Goal: Task Accomplishment & Management: Manage account settings

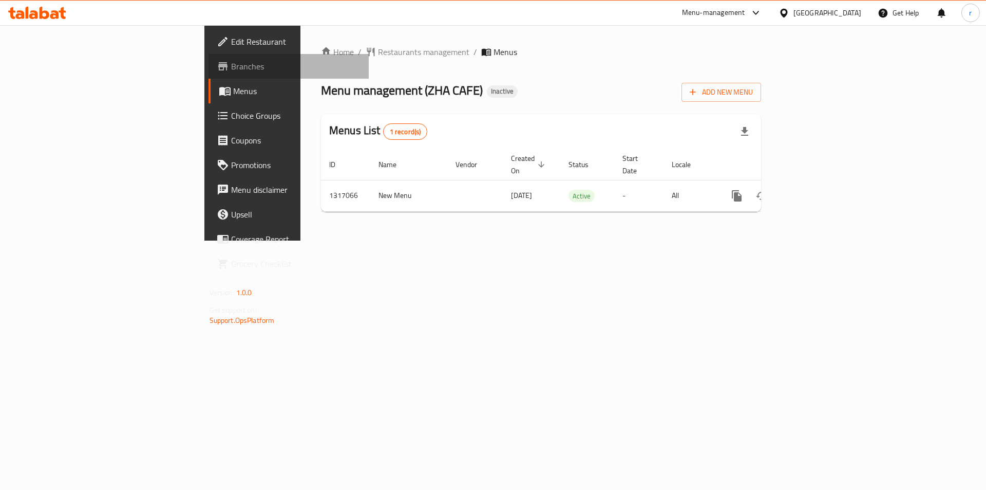
click at [231, 64] on span "Branches" at bounding box center [296, 66] width 130 height 12
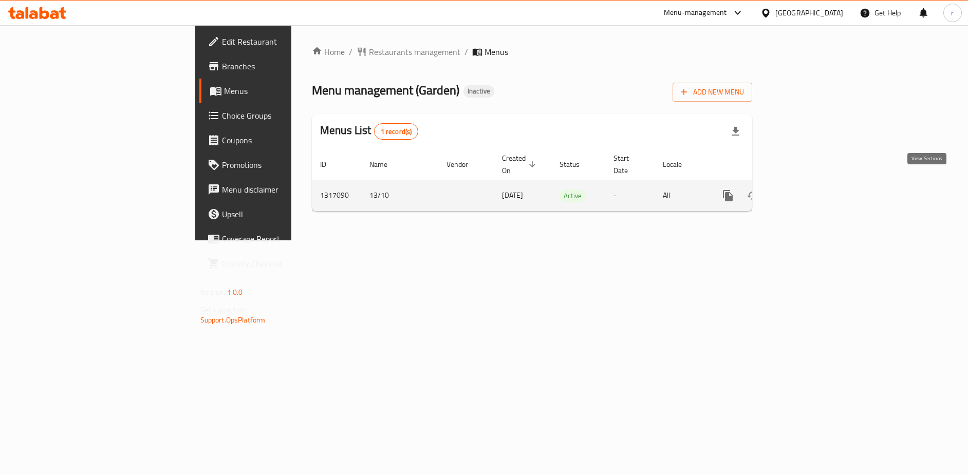
click at [808, 190] on icon "enhanced table" at bounding box center [802, 196] width 12 height 12
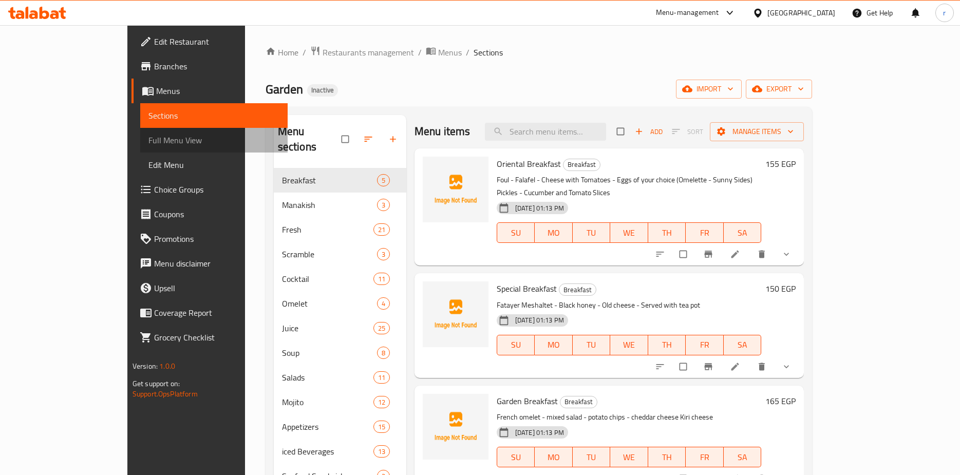
click at [148, 144] on span "Full Menu View" at bounding box center [213, 140] width 131 height 12
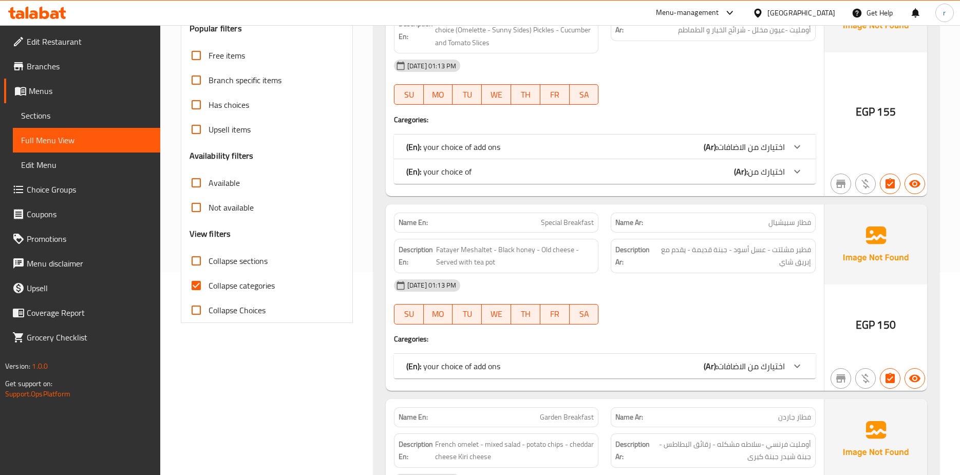
scroll to position [257, 0]
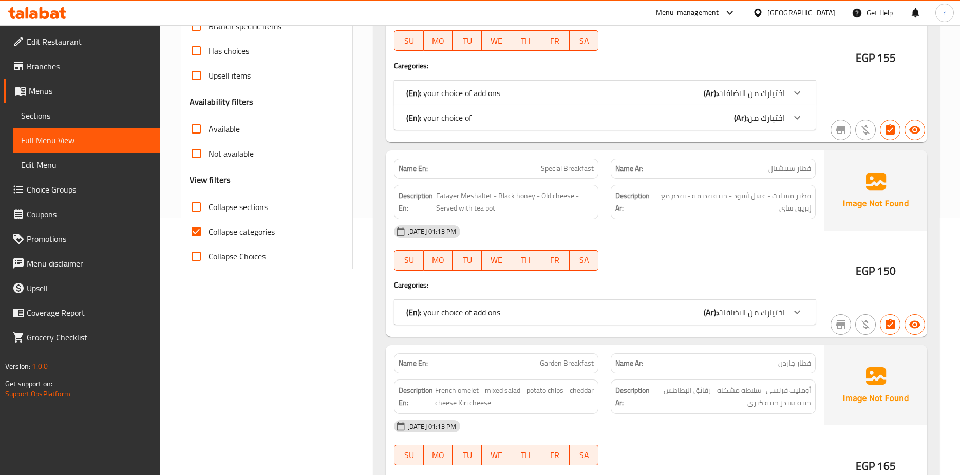
click at [195, 234] on input "Collapse categories" at bounding box center [196, 231] width 25 height 25
checkbox input "false"
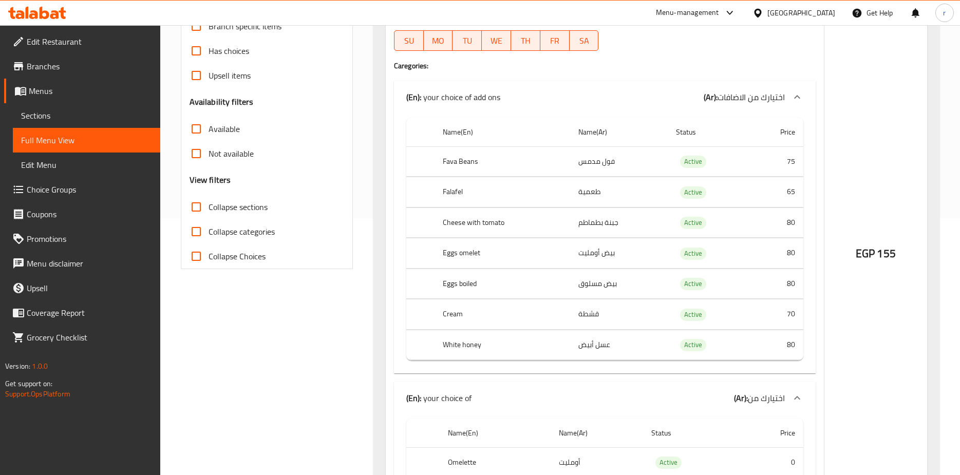
click at [194, 208] on input "Collapse sections" at bounding box center [196, 207] width 25 height 25
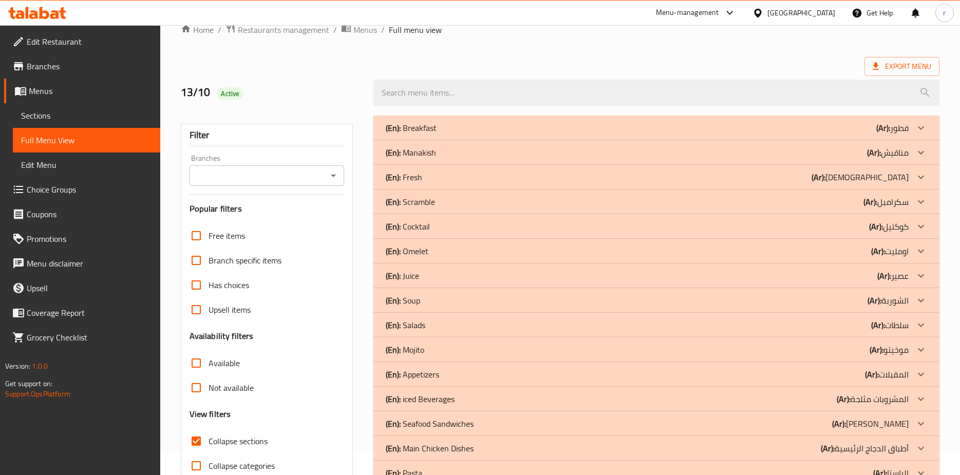
scroll to position [16, 0]
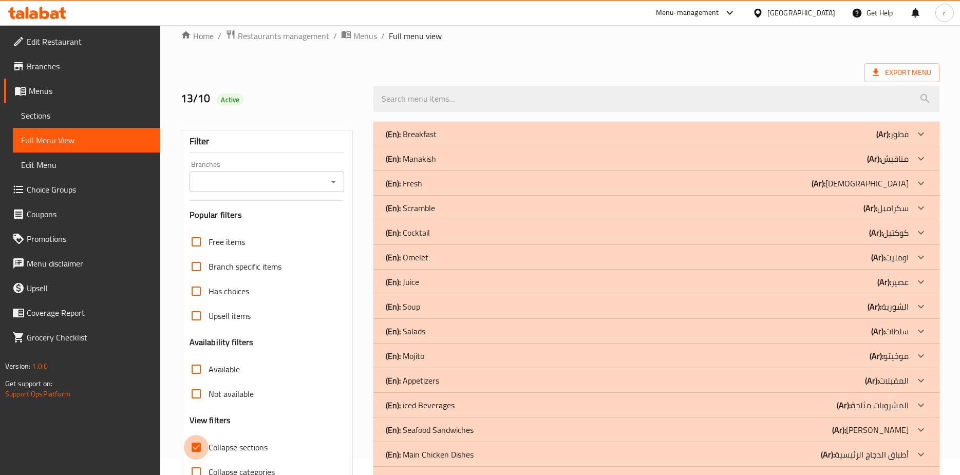
click at [194, 449] on input "Collapse sections" at bounding box center [196, 447] width 25 height 25
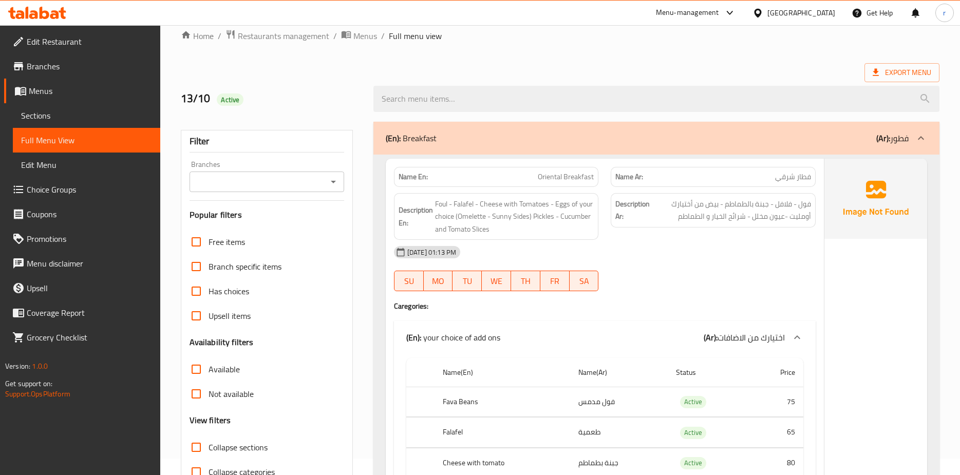
scroll to position [0, 0]
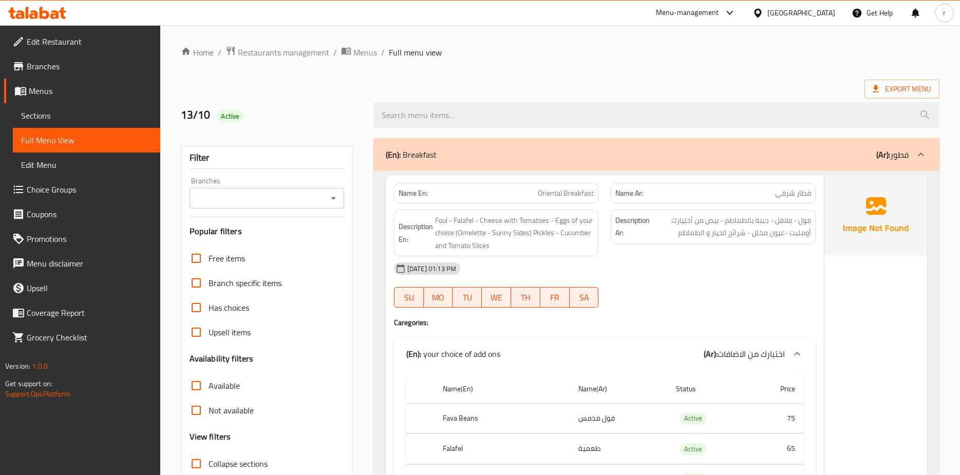
click at [919, 155] on icon at bounding box center [921, 155] width 6 height 4
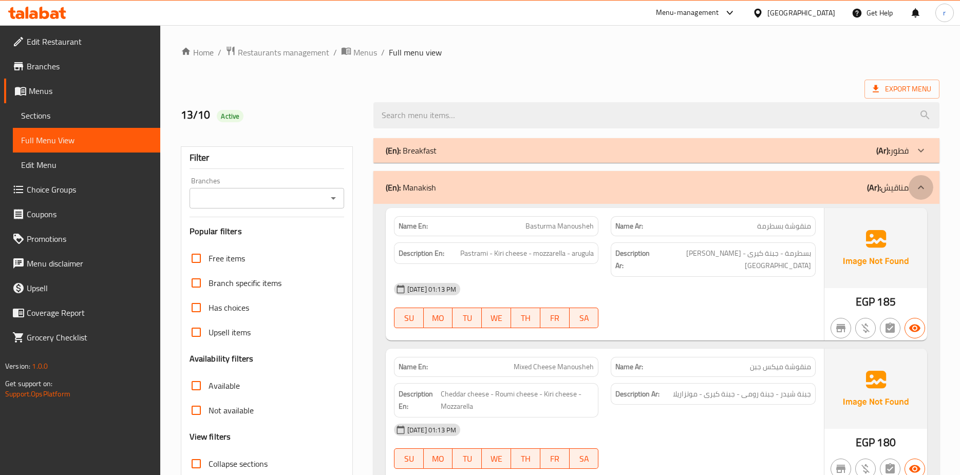
click at [918, 189] on icon at bounding box center [921, 187] width 6 height 4
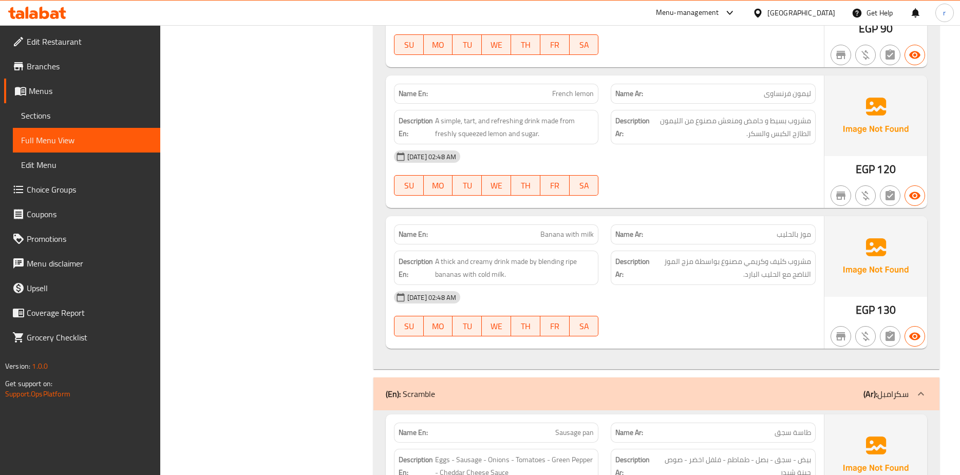
scroll to position [2928, 0]
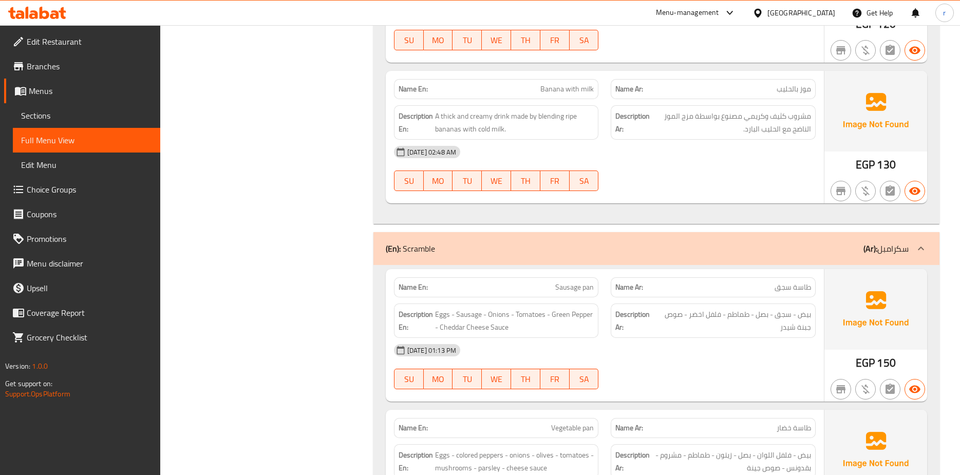
click at [924, 249] on icon at bounding box center [921, 249] width 6 height 4
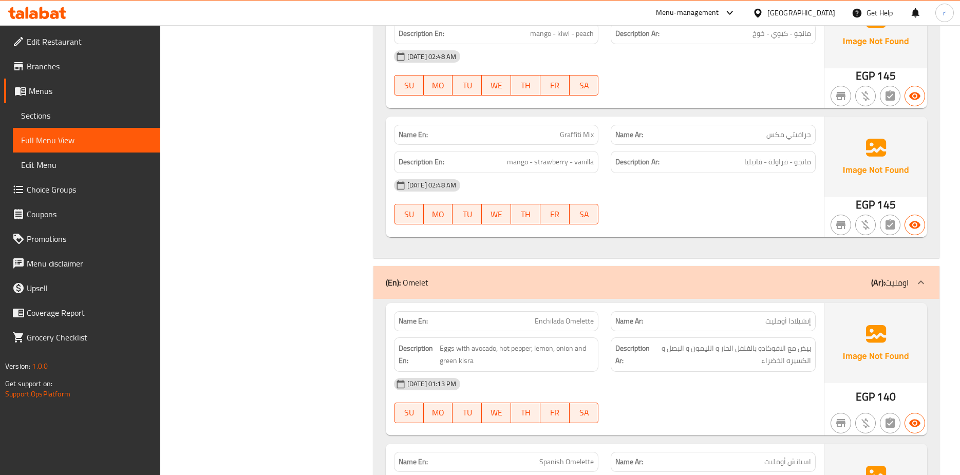
scroll to position [4520, 0]
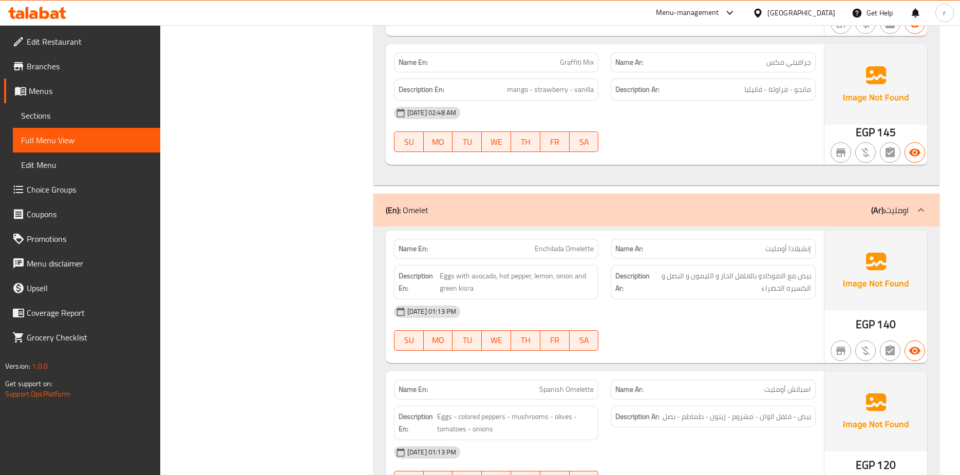
click at [920, 204] on icon at bounding box center [921, 210] width 12 height 12
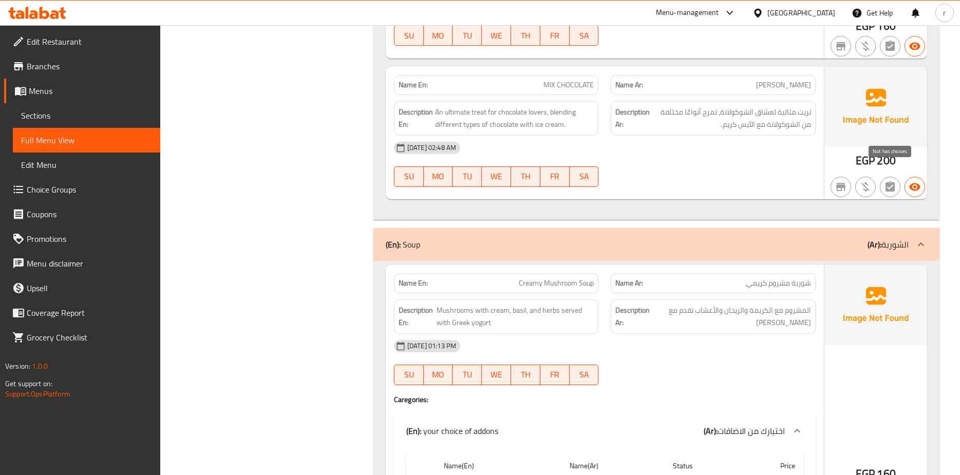
scroll to position [8065, 0]
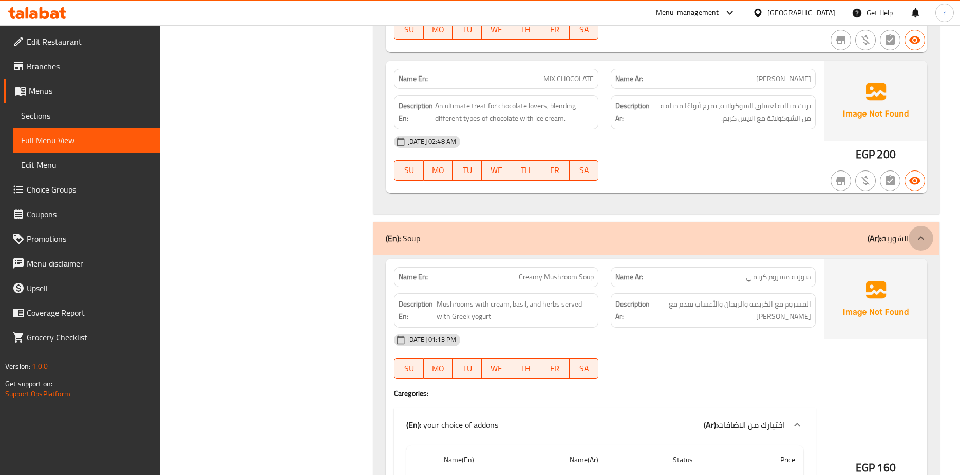
click at [921, 232] on icon at bounding box center [921, 238] width 12 height 12
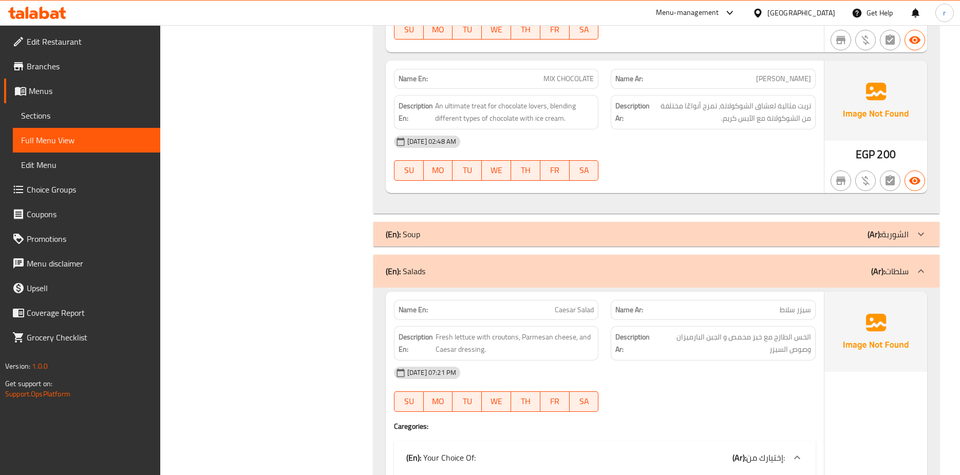
click at [919, 265] on icon at bounding box center [921, 271] width 12 height 12
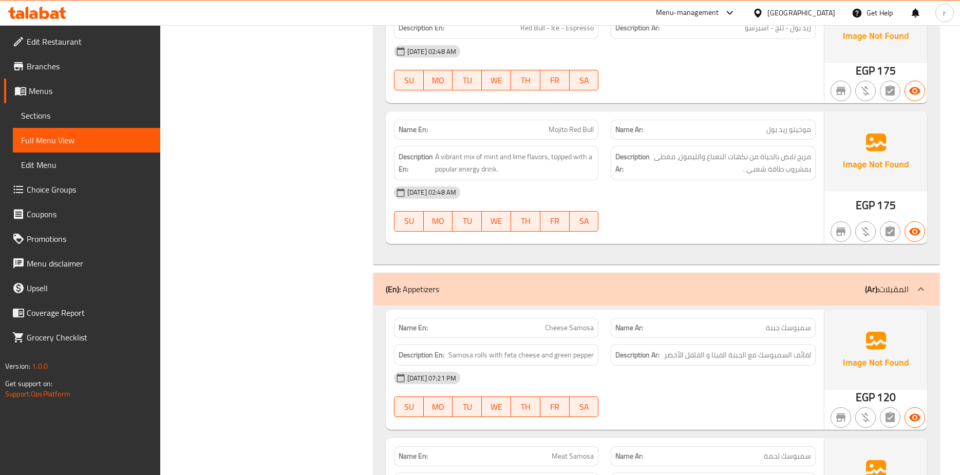
scroll to position [9811, 0]
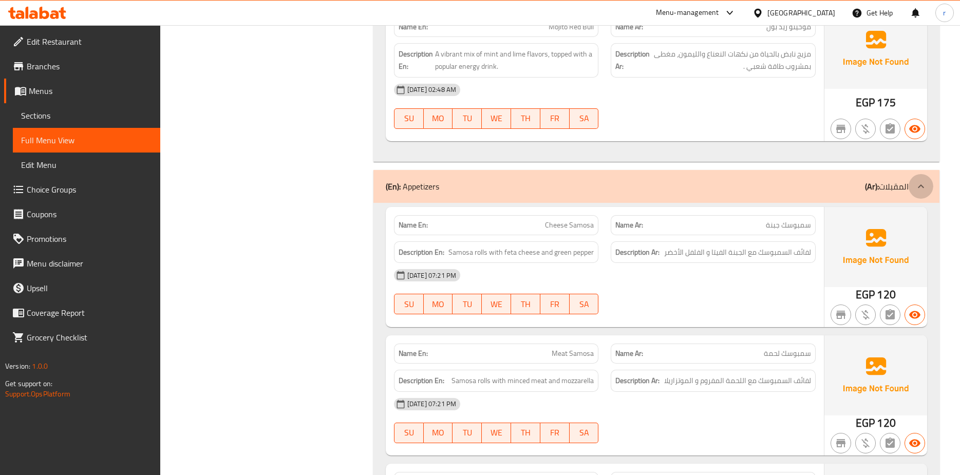
click at [916, 180] on icon at bounding box center [921, 186] width 12 height 12
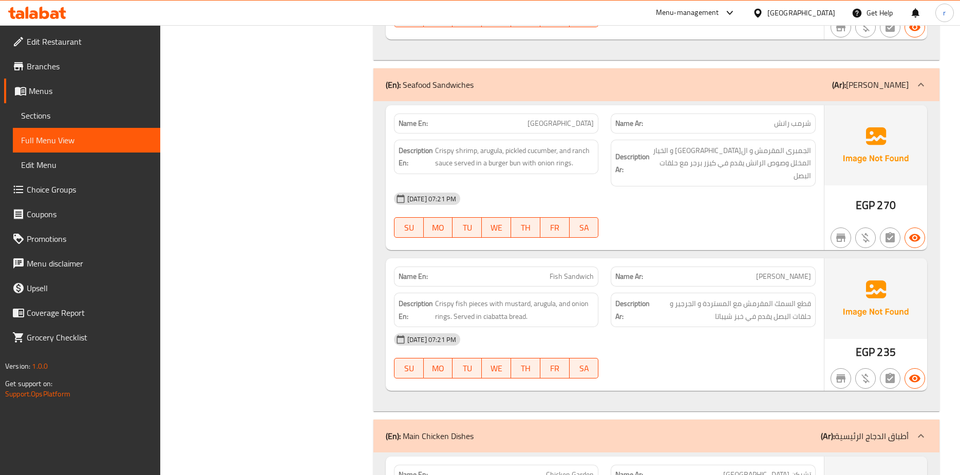
scroll to position [11815, 0]
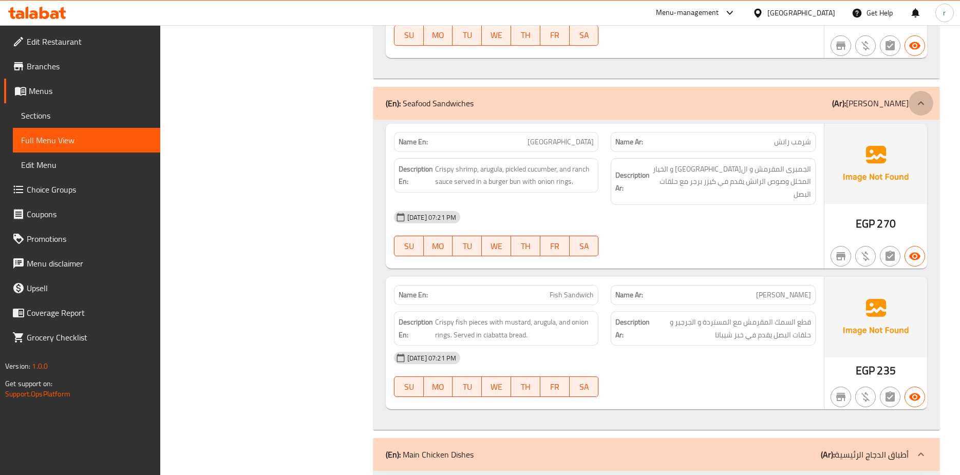
click at [921, 97] on icon at bounding box center [921, 103] width 12 height 12
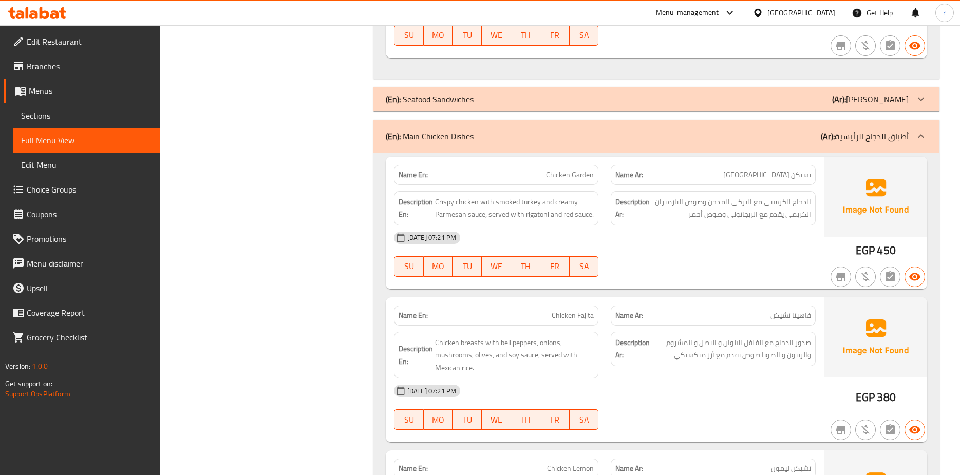
click at [924, 130] on icon at bounding box center [921, 136] width 12 height 12
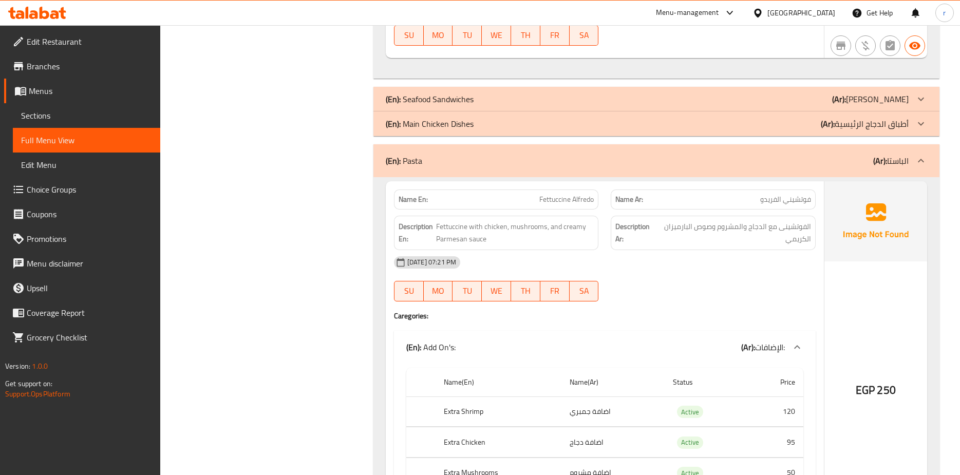
click at [924, 155] on icon at bounding box center [921, 161] width 12 height 12
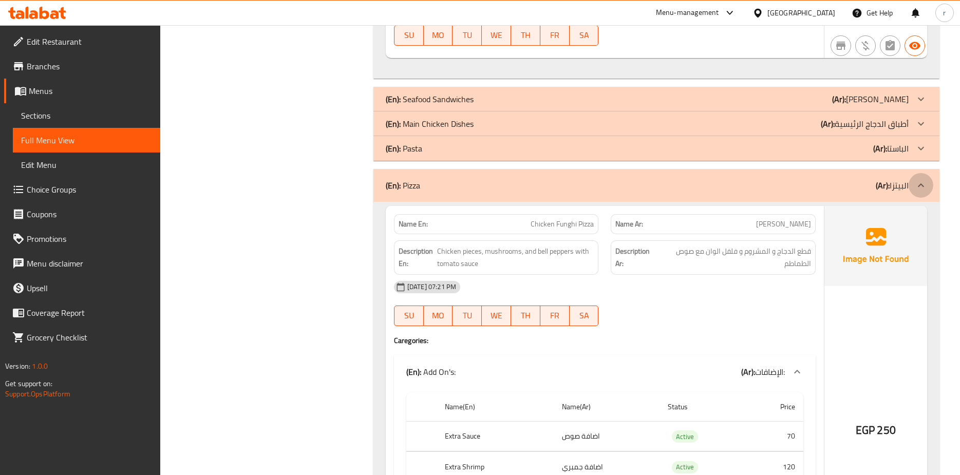
click at [921, 179] on icon at bounding box center [921, 185] width 12 height 12
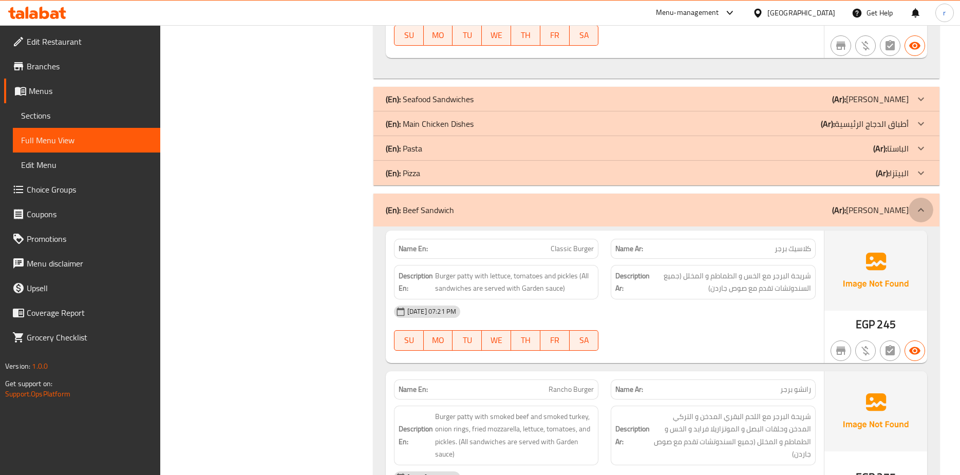
click at [920, 208] on icon at bounding box center [921, 210] width 6 height 4
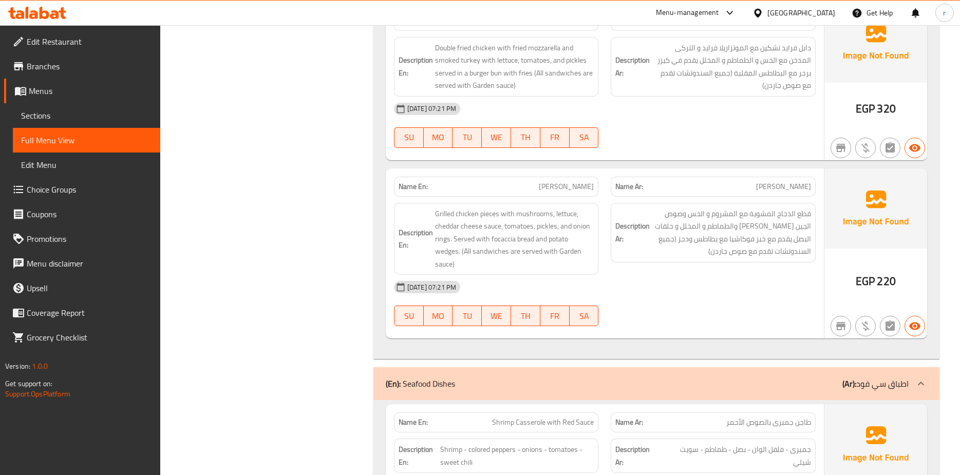
scroll to position [12483, 0]
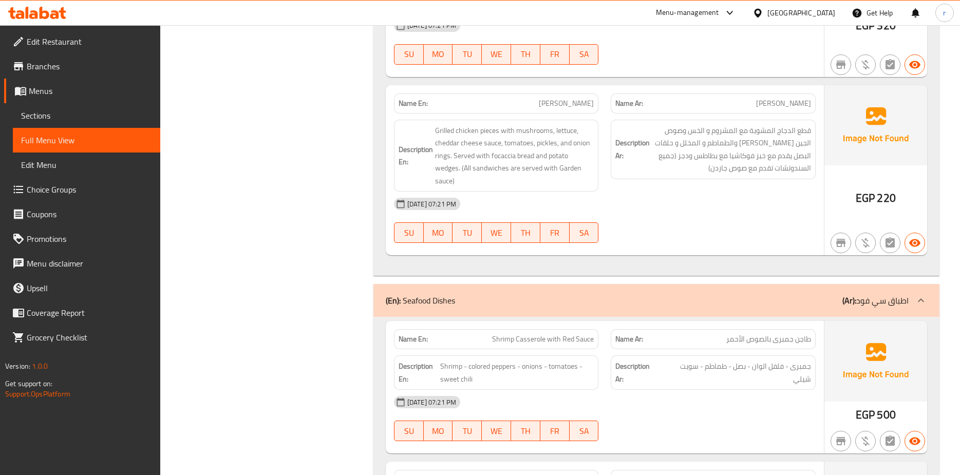
click at [917, 294] on icon at bounding box center [921, 300] width 12 height 12
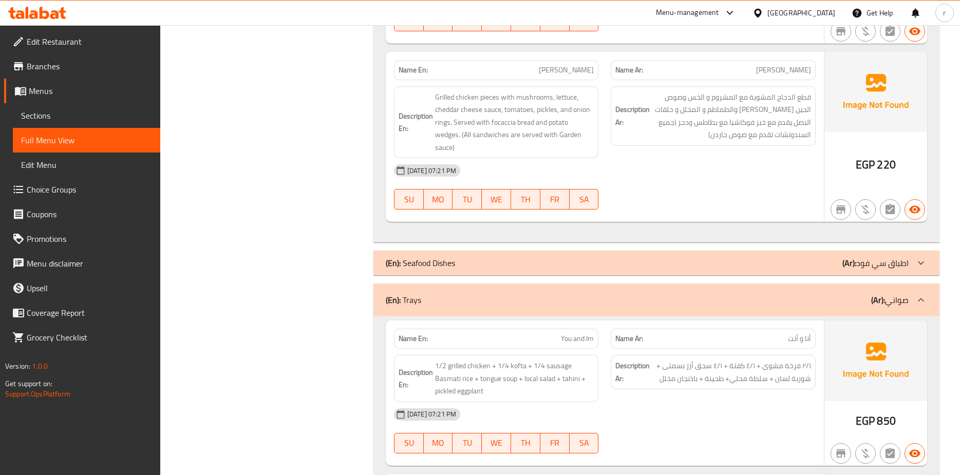
scroll to position [12534, 0]
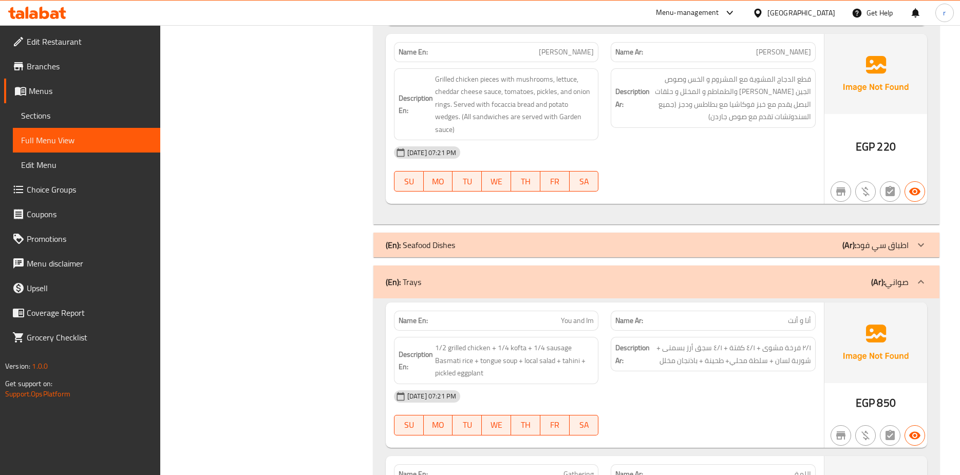
click at [926, 276] on icon at bounding box center [921, 282] width 12 height 12
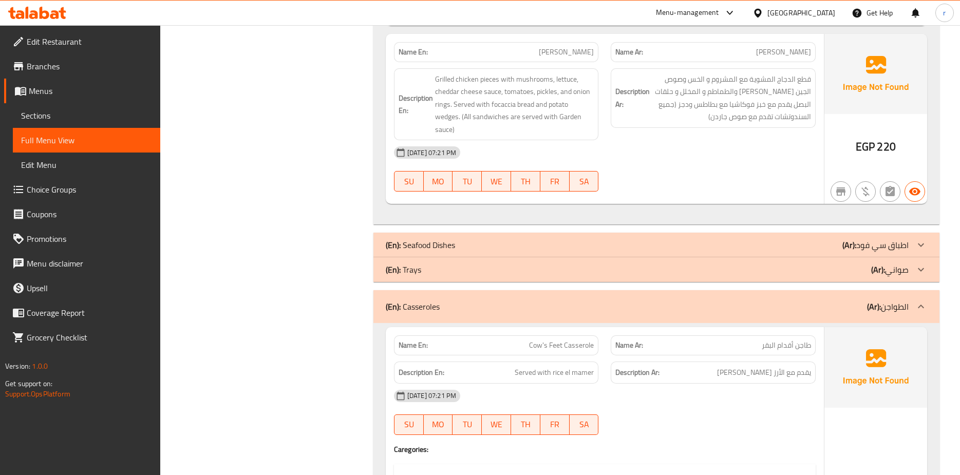
click at [920, 301] on icon at bounding box center [921, 307] width 12 height 12
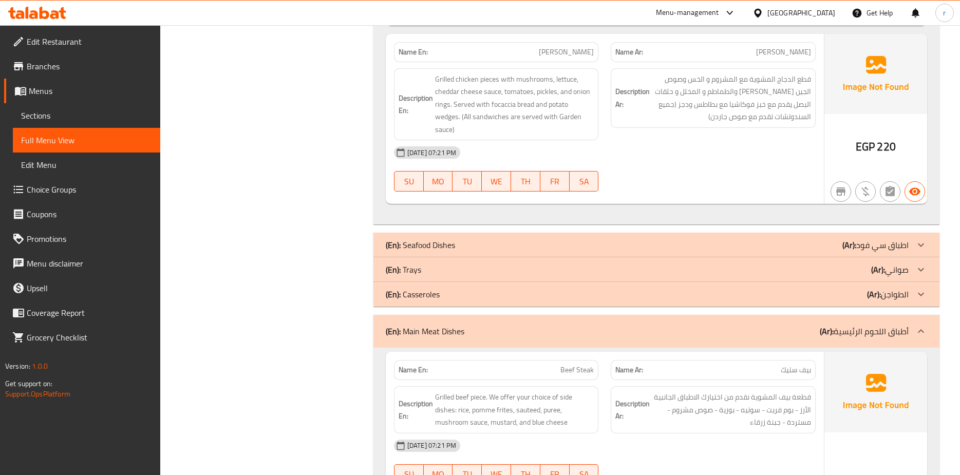
click at [915, 325] on icon at bounding box center [921, 331] width 12 height 12
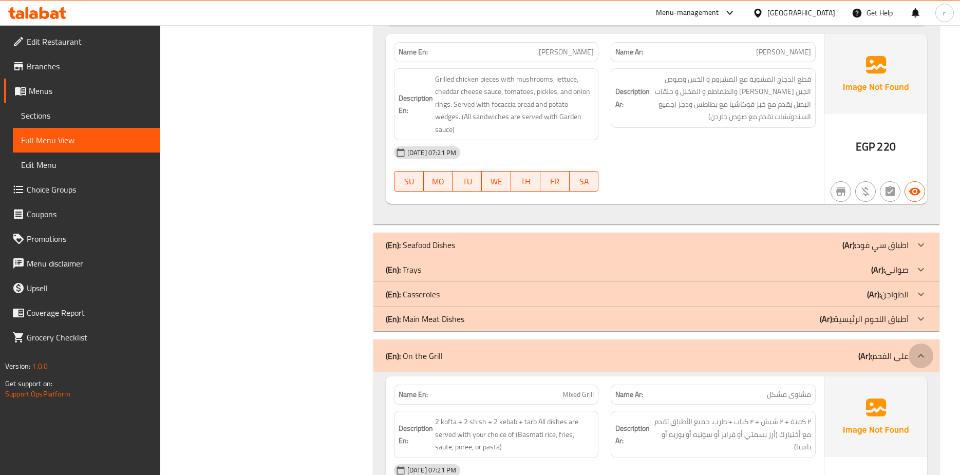
click at [919, 350] on icon at bounding box center [921, 356] width 12 height 12
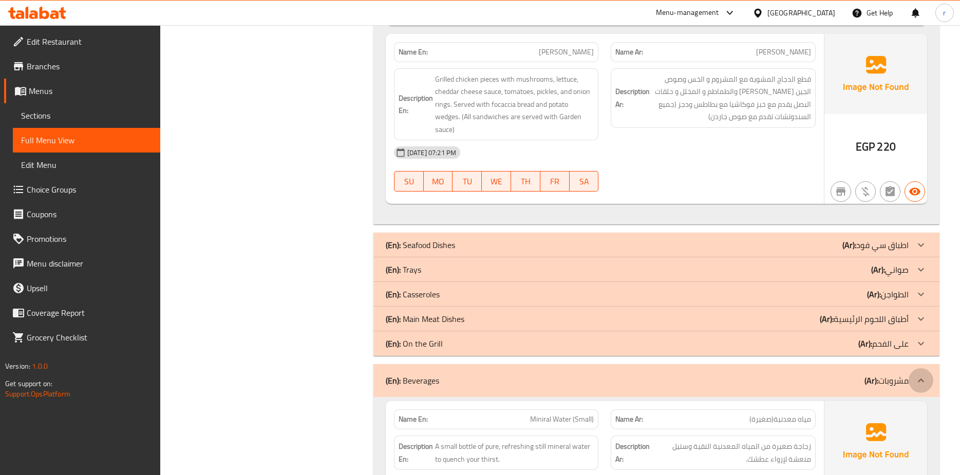
click at [922, 374] on icon at bounding box center [921, 380] width 12 height 12
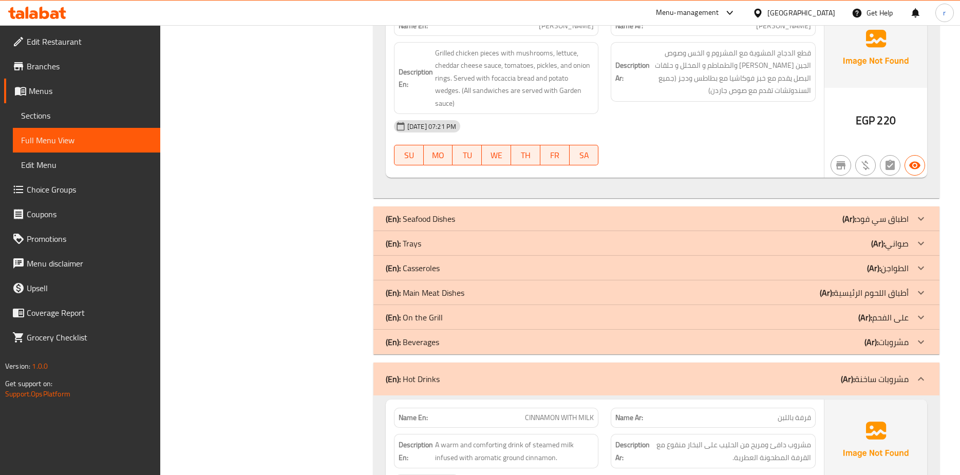
scroll to position [12585, 0]
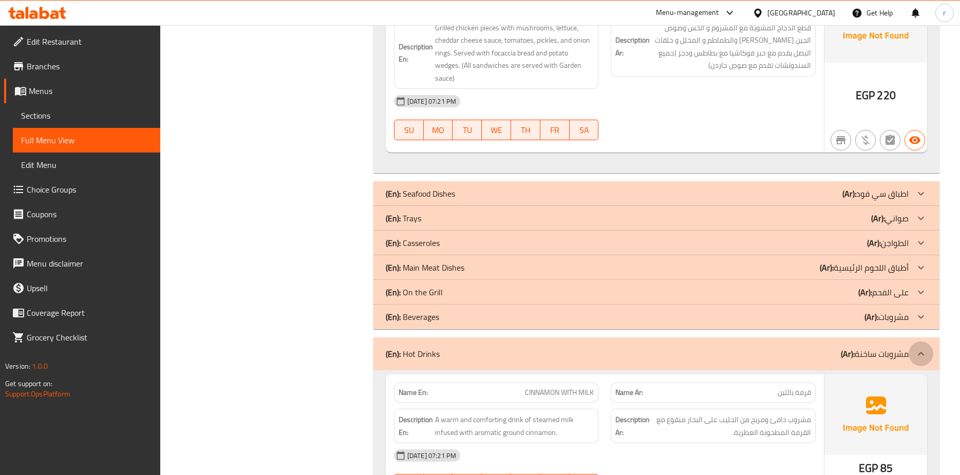
click at [921, 348] on icon at bounding box center [921, 354] width 12 height 12
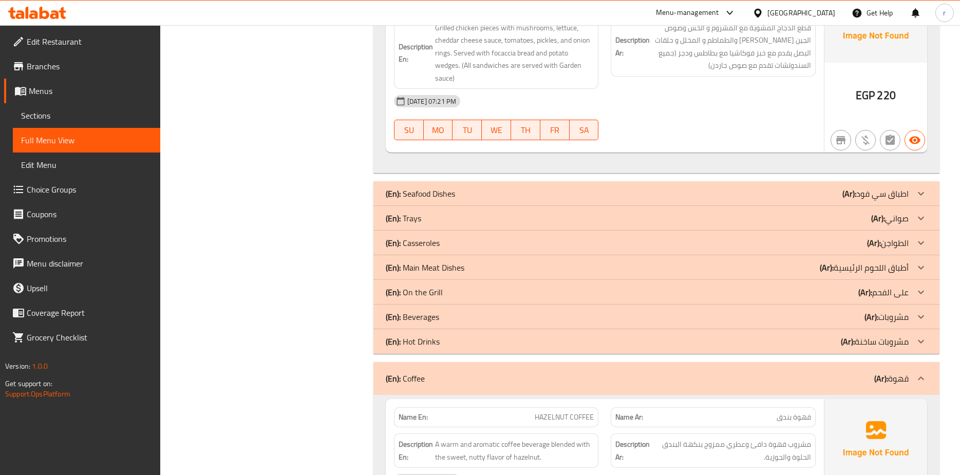
click at [923, 372] on icon at bounding box center [921, 378] width 12 height 12
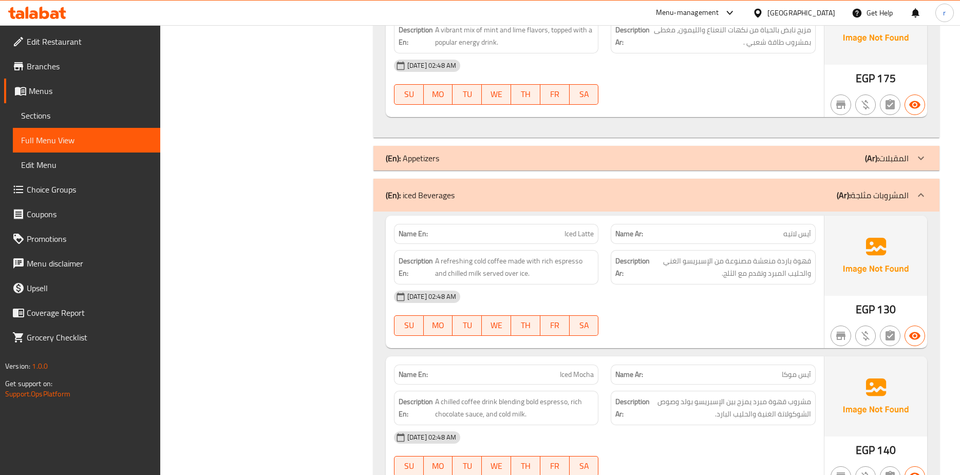
scroll to position [9814, 0]
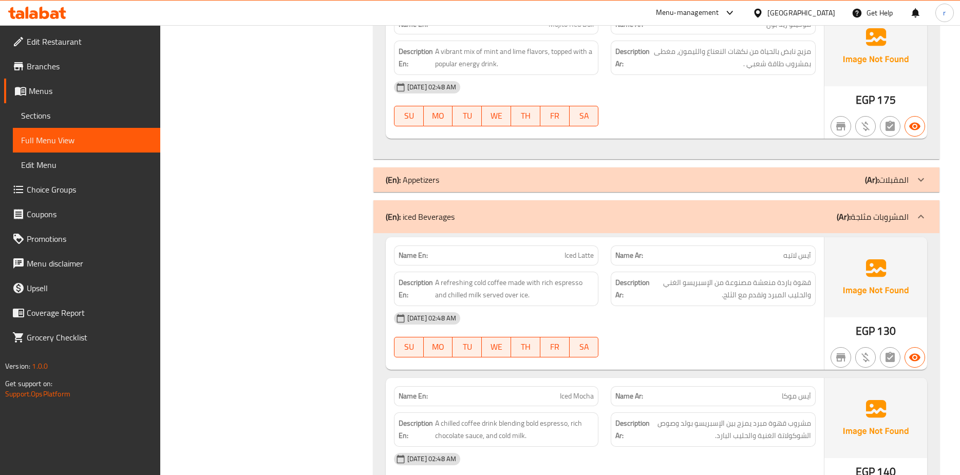
click at [922, 215] on icon at bounding box center [921, 217] width 6 height 4
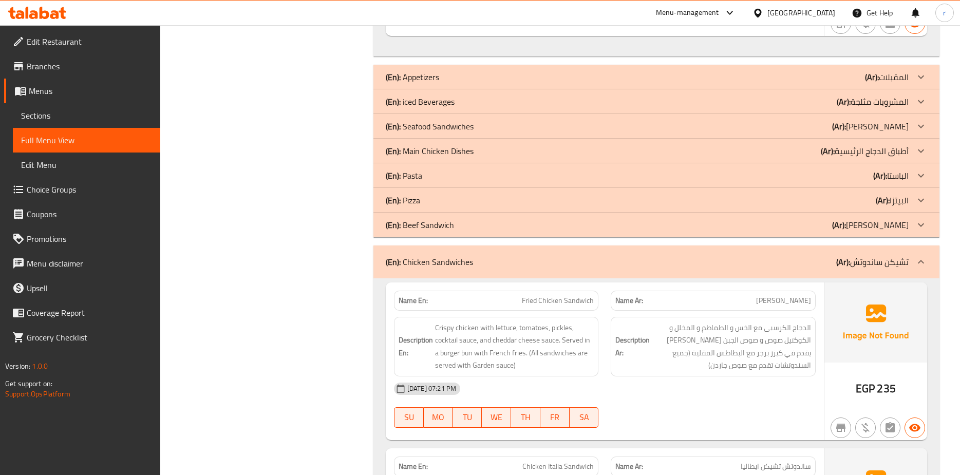
scroll to position [9968, 0]
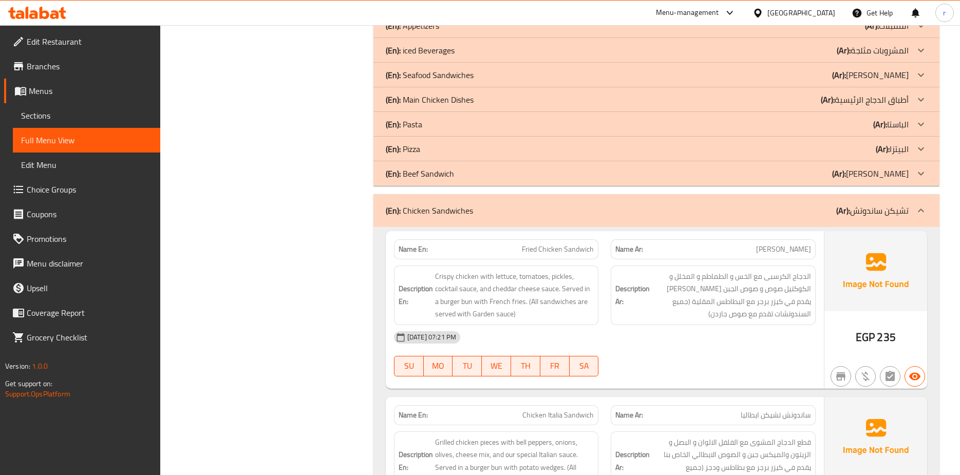
click at [918, 204] on icon at bounding box center [921, 210] width 12 height 12
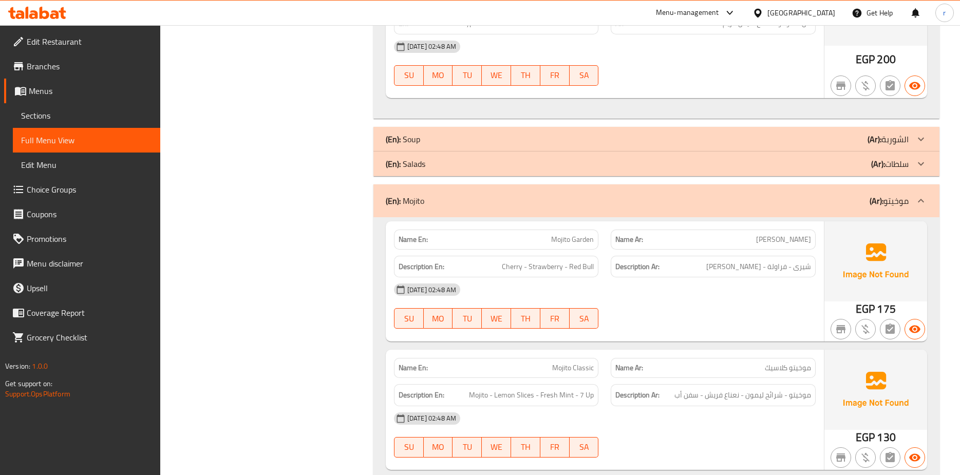
scroll to position [8150, 0]
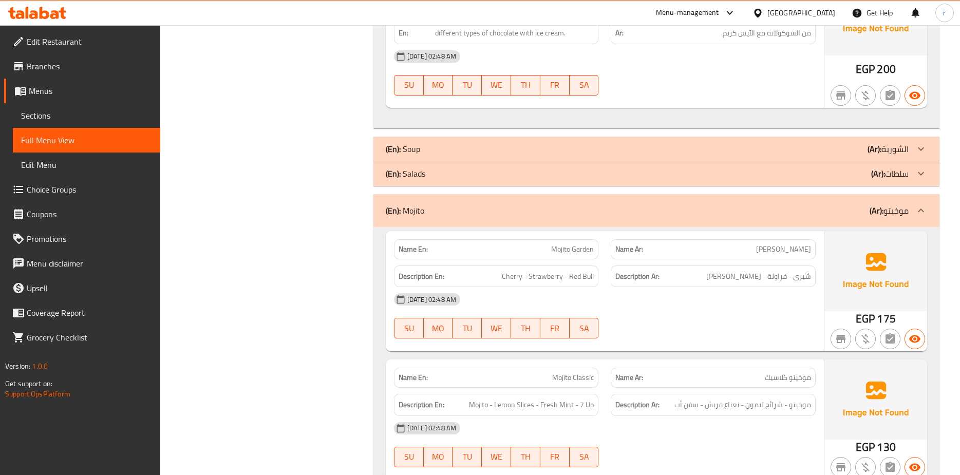
click at [917, 204] on icon at bounding box center [921, 210] width 12 height 12
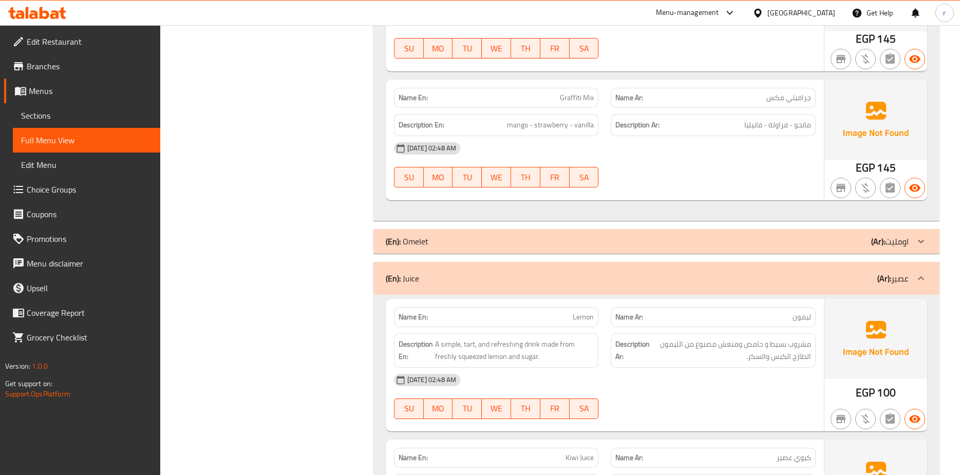
scroll to position [4503, 0]
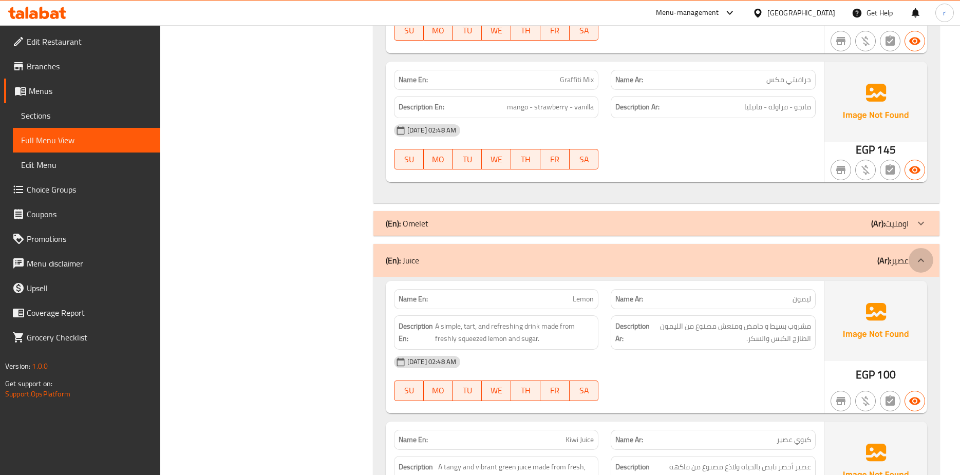
click at [921, 254] on icon at bounding box center [921, 260] width 12 height 12
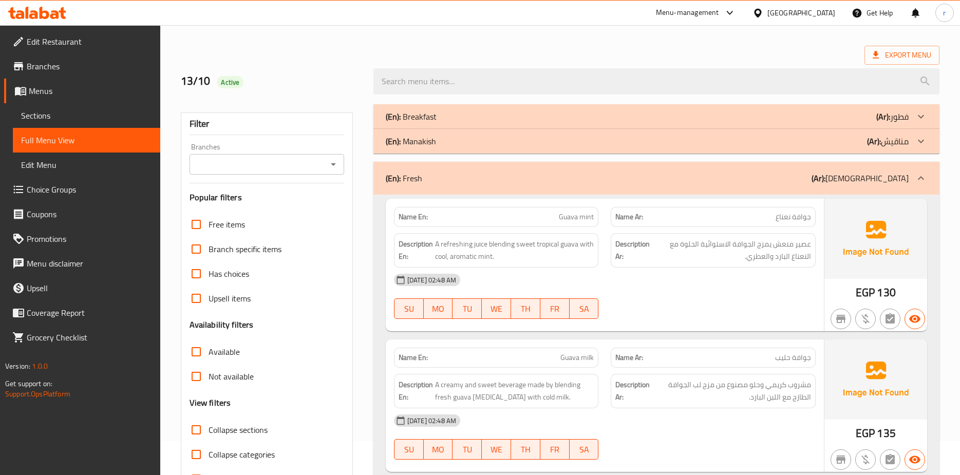
scroll to position [0, 0]
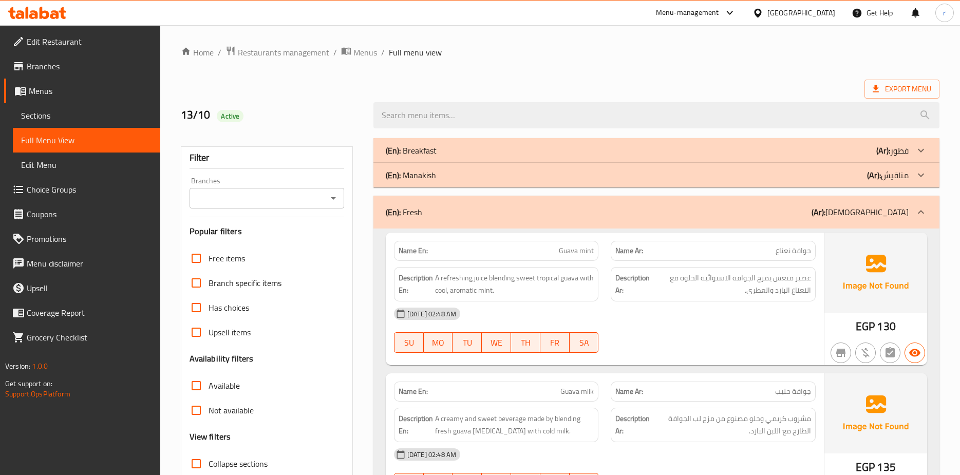
click at [925, 210] on icon at bounding box center [921, 212] width 12 height 12
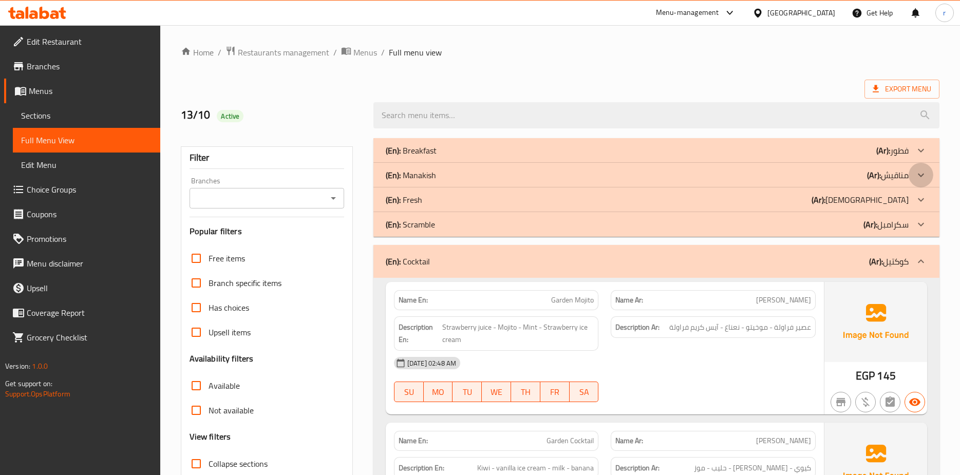
click at [924, 173] on icon at bounding box center [921, 175] width 12 height 12
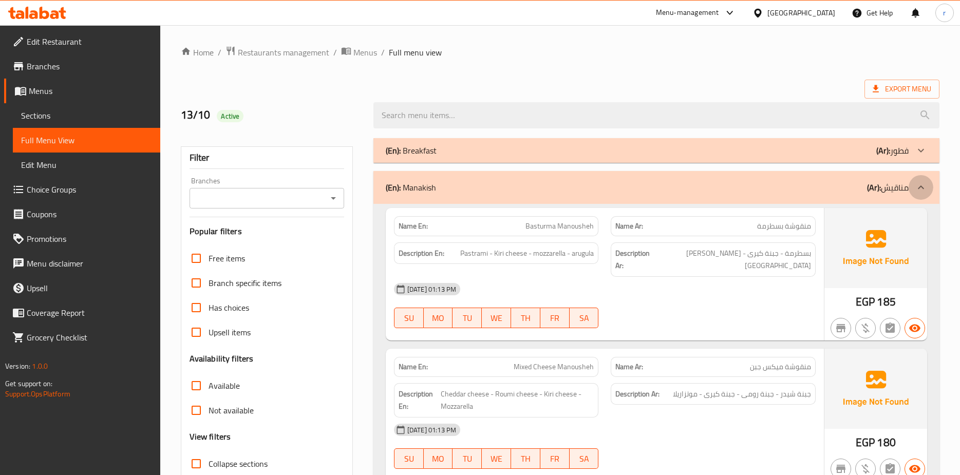
click at [922, 185] on icon at bounding box center [921, 187] width 12 height 12
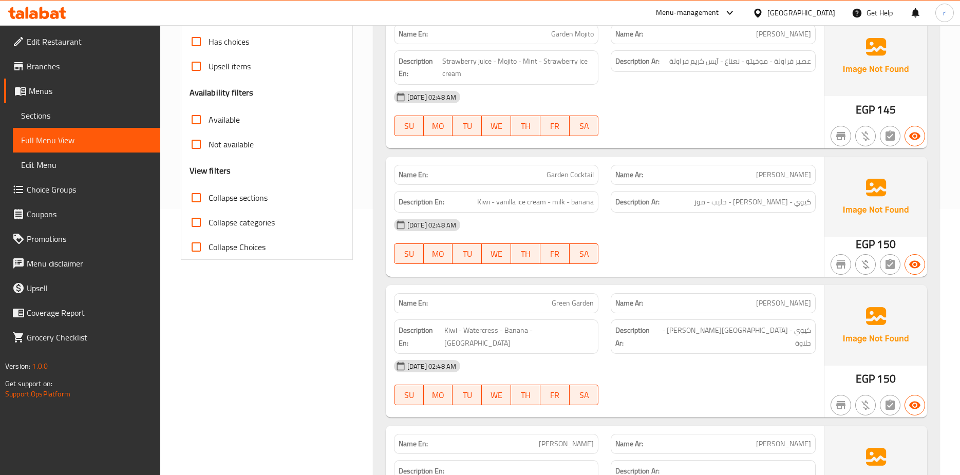
scroll to position [103, 0]
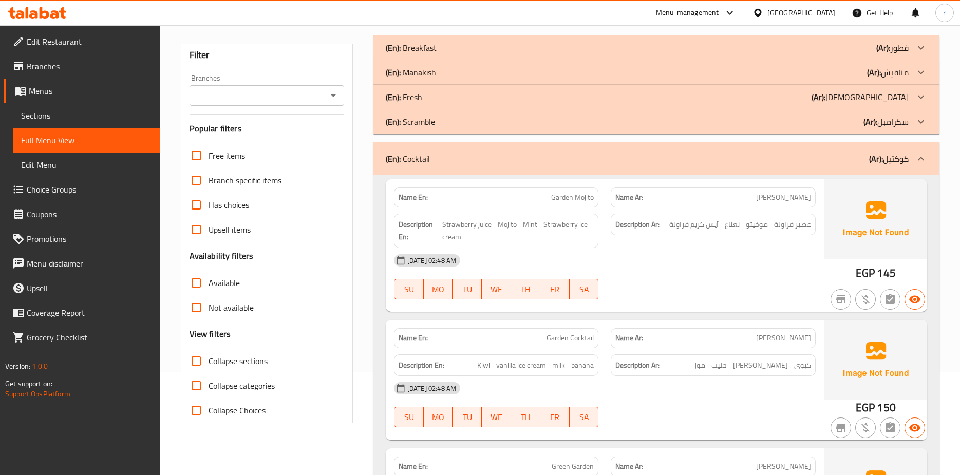
drag, startPoint x: 257, startPoint y: 362, endPoint x: 218, endPoint y: 365, distance: 39.2
click at [257, 362] on span "Collapse sections" at bounding box center [238, 361] width 59 height 12
click at [209, 362] on input "Collapse sections" at bounding box center [196, 361] width 25 height 25
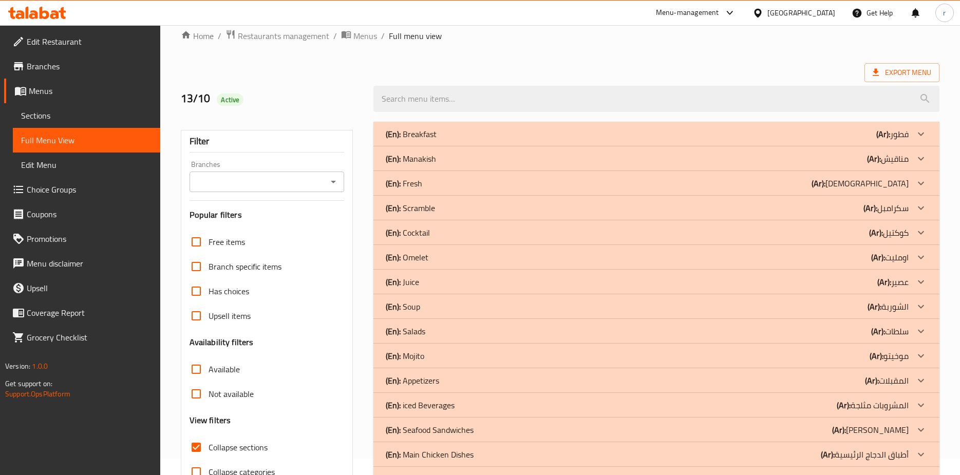
scroll to position [0, 0]
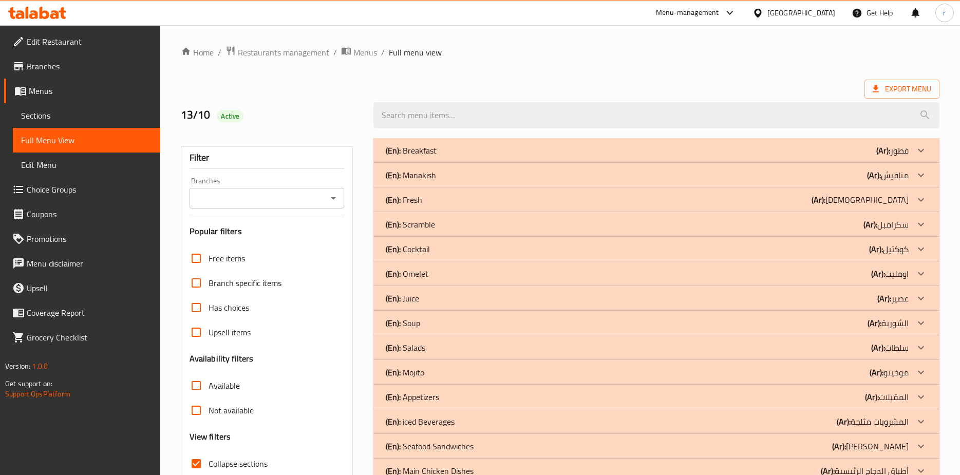
click at [200, 463] on input "Collapse sections" at bounding box center [196, 464] width 25 height 25
checkbox input "false"
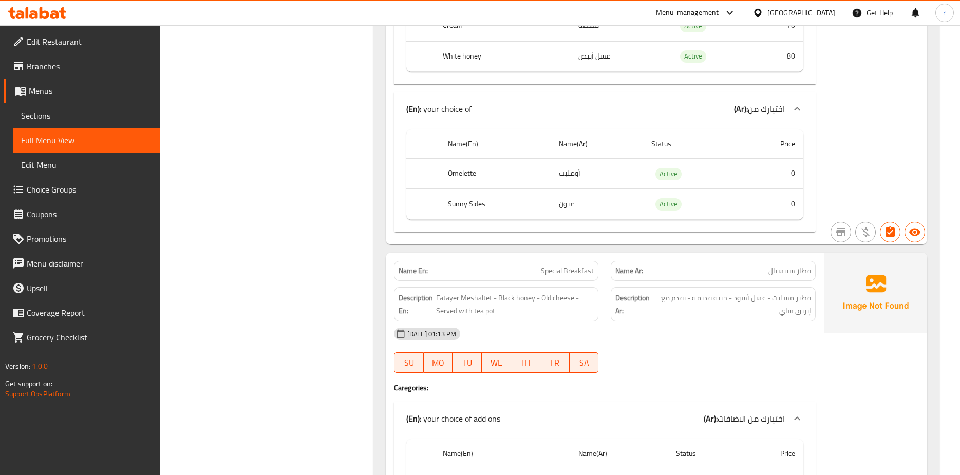
scroll to position [237, 0]
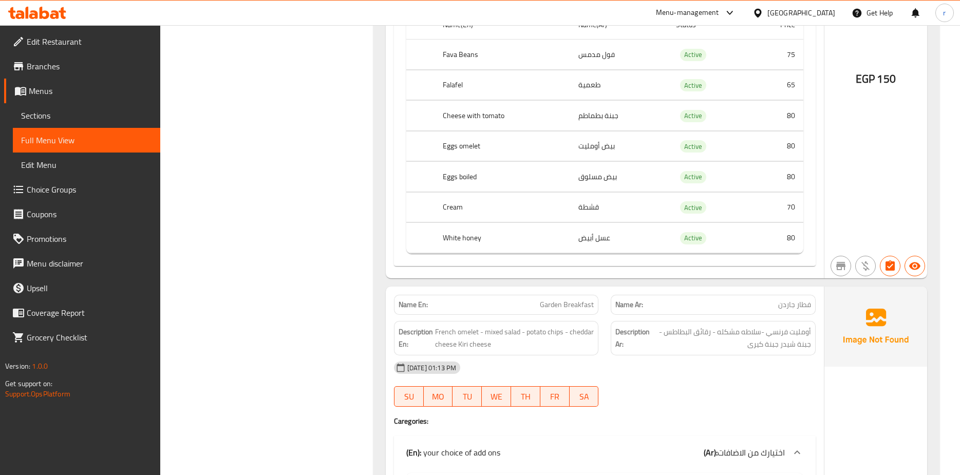
scroll to position [1437, 0]
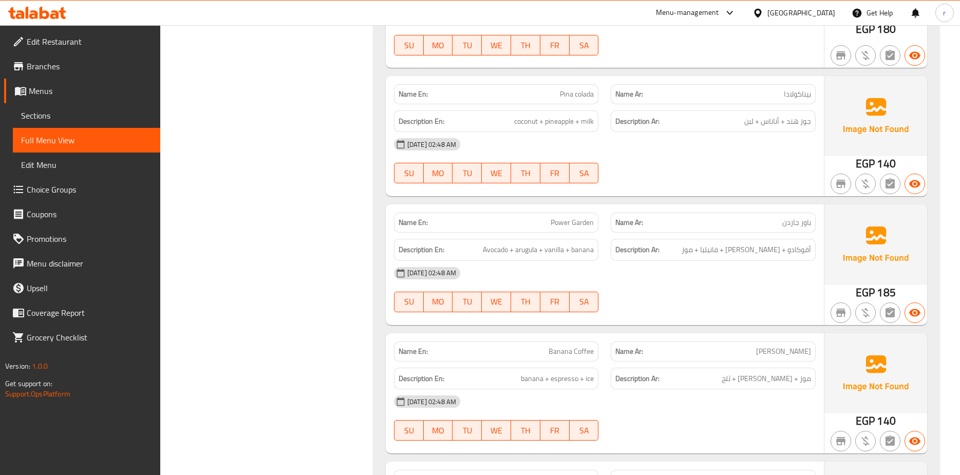
scroll to position [11462, 0]
